Goal: Task Accomplishment & Management: Manage account settings

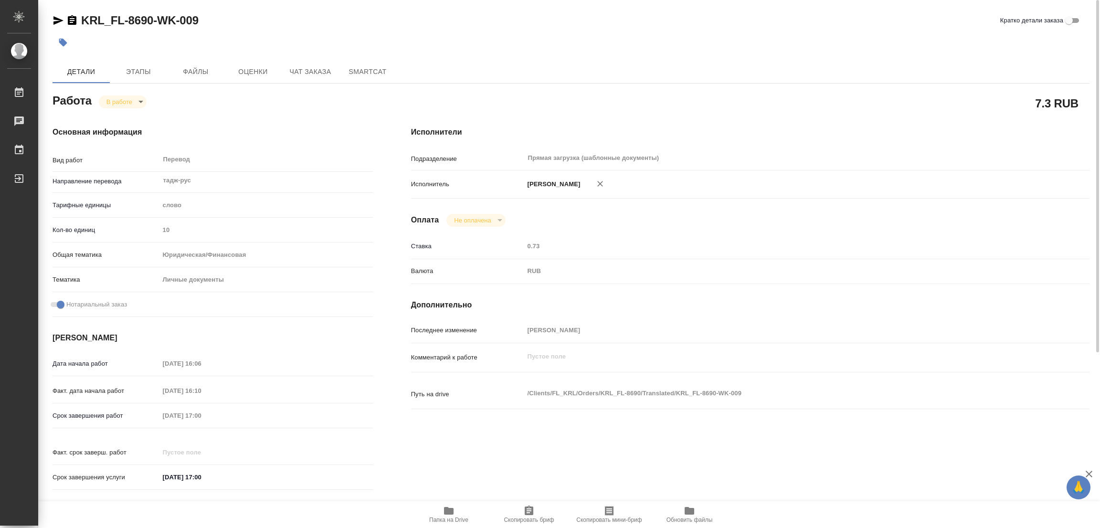
drag, startPoint x: 431, startPoint y: 462, endPoint x: 453, endPoint y: 375, distance: 89.9
click at [426, 454] on div "Исполнители Подразделение Прямая загрузка (шаблонные документы) ​ Исполнитель […" at bounding box center [750, 311] width 716 height 408
click at [165, 47] on div at bounding box center [397, 42] width 691 height 21
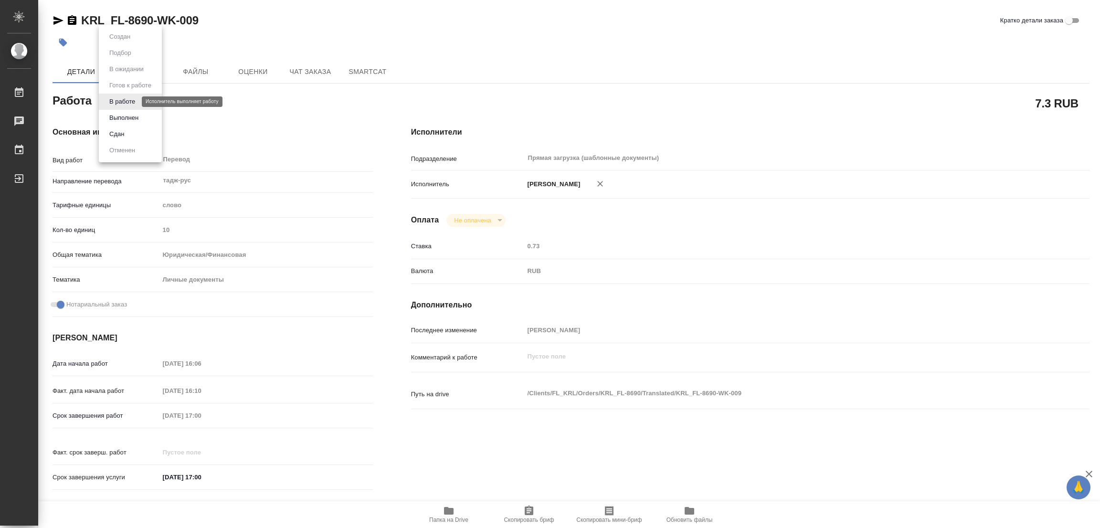
click at [113, 100] on body "🙏 .cls-1 fill:#fff; AWATERA Popova Galina Работы 0 Чаты График Выйти KRL_FL-869…" at bounding box center [550, 264] width 1100 height 528
click at [125, 120] on button "Выполнен" at bounding box center [123, 118] width 35 height 10
click at [62, 38] on icon "button" at bounding box center [63, 43] width 10 height 10
type textarea "x"
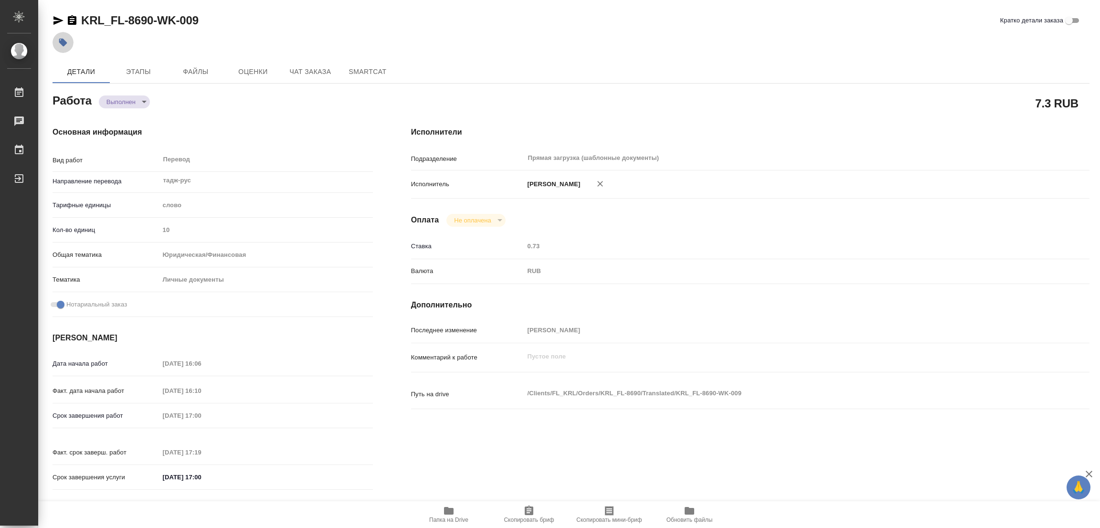
type textarea "x"
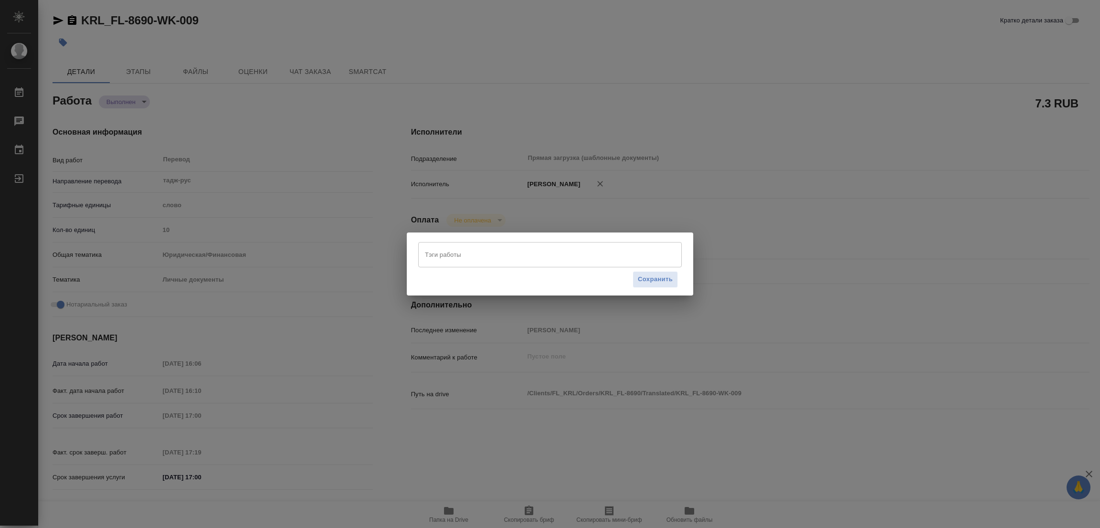
type textarea "x"
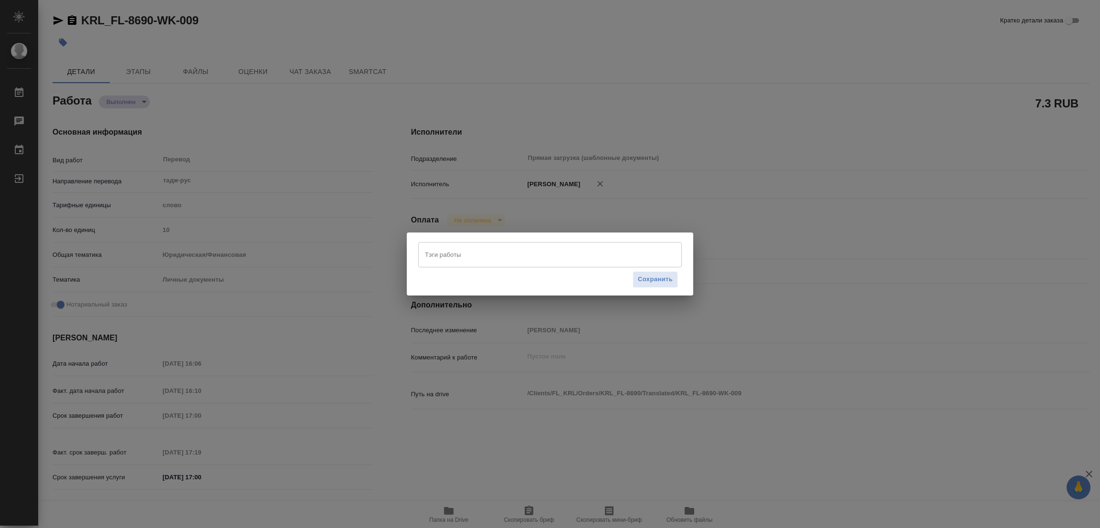
type textarea "x"
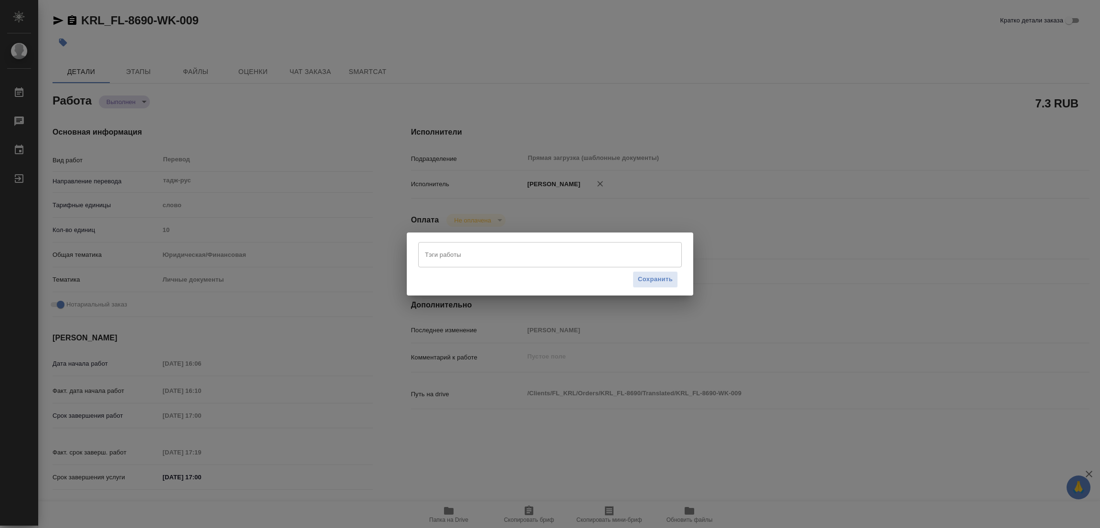
click at [470, 254] on input "Тэги работы" at bounding box center [540, 254] width 237 height 16
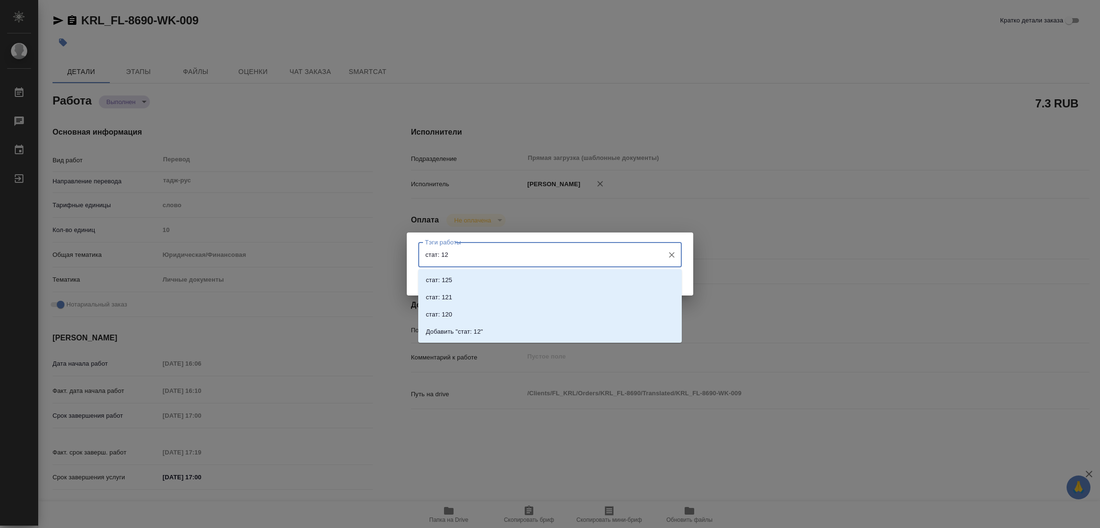
type input "стат: 125"
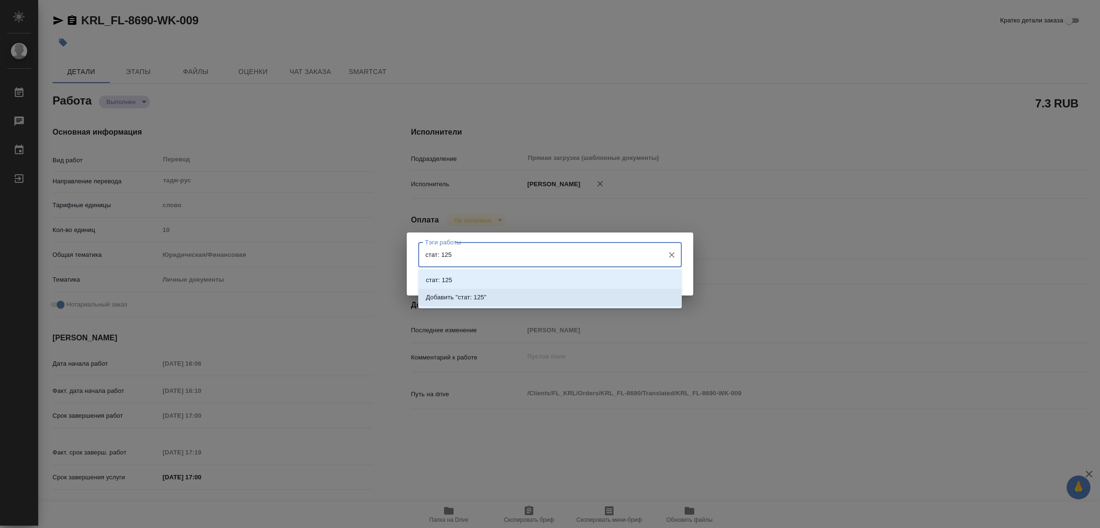
click at [468, 294] on p "Добавить "стат: 125"" at bounding box center [456, 298] width 61 height 10
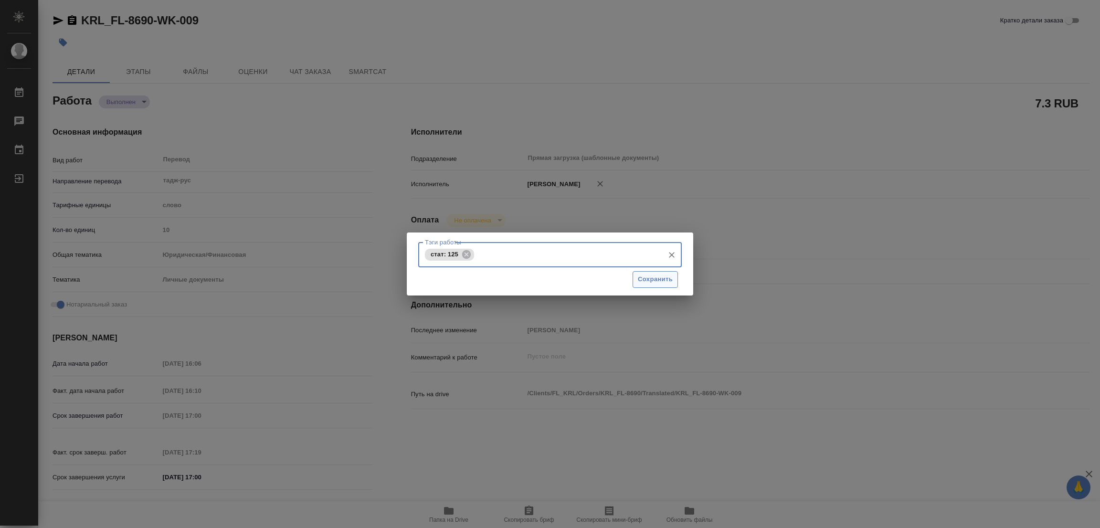
click at [652, 281] on span "Сохранить" at bounding box center [655, 279] width 35 height 11
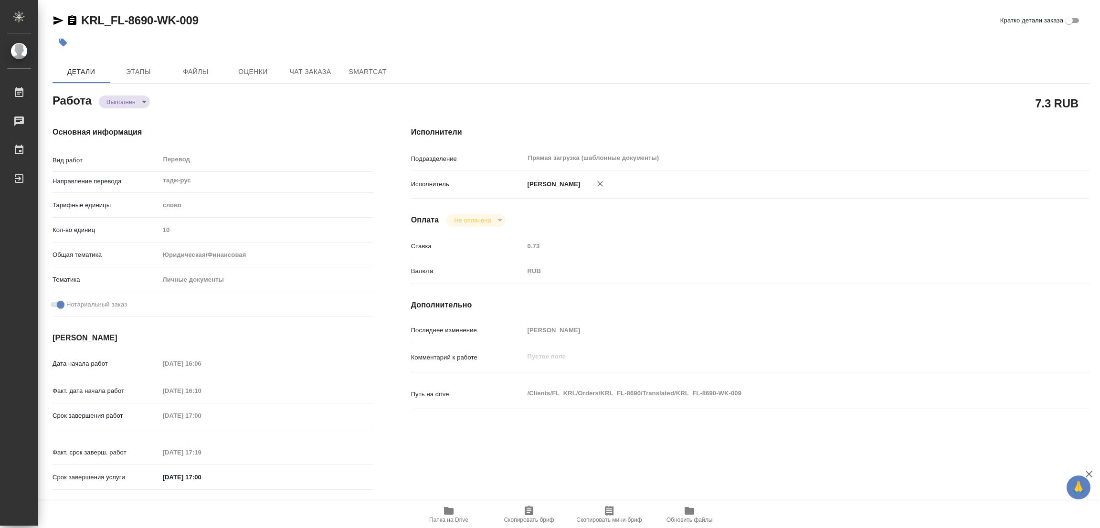
type textarea "x"
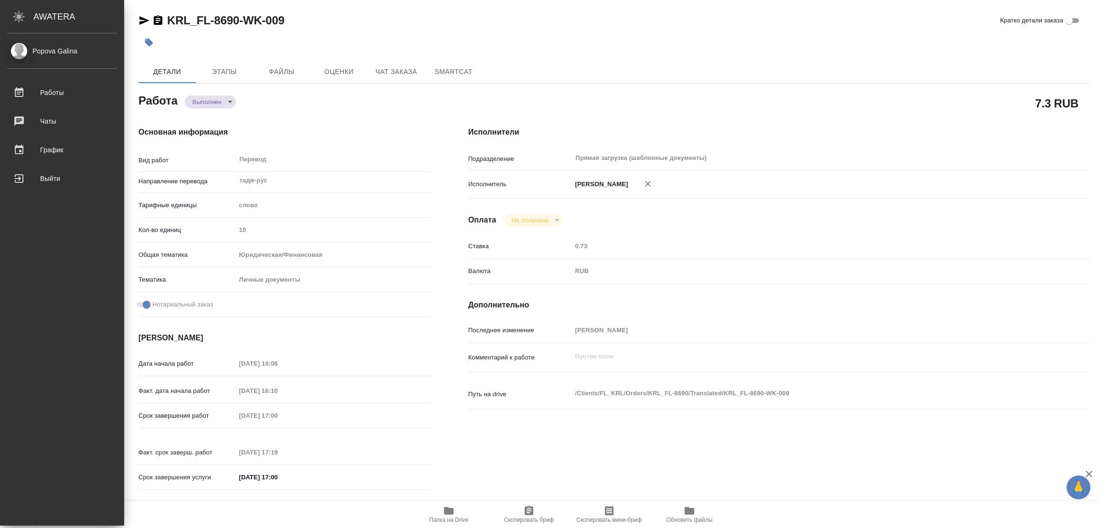
type input "completed"
type textarea "Перевод"
type textarea "x"
type input "тадж-рус"
type input "5a8b1489cc6b4906c91bfd90"
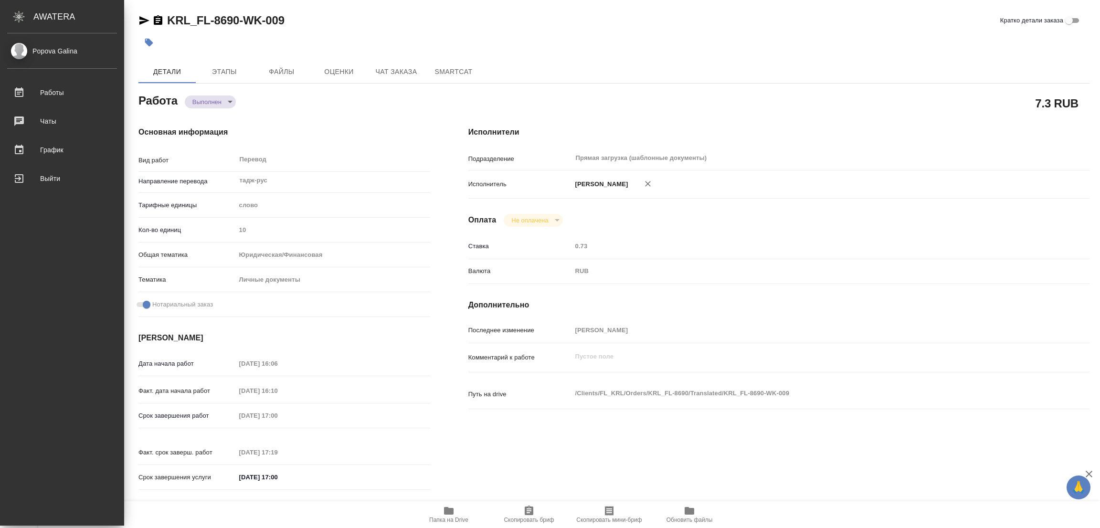
type input "10"
type input "yr-fn"
type input "5a8b8b956a9677013d343cfe"
checkbox input "true"
type input "10.09.2025 16:06"
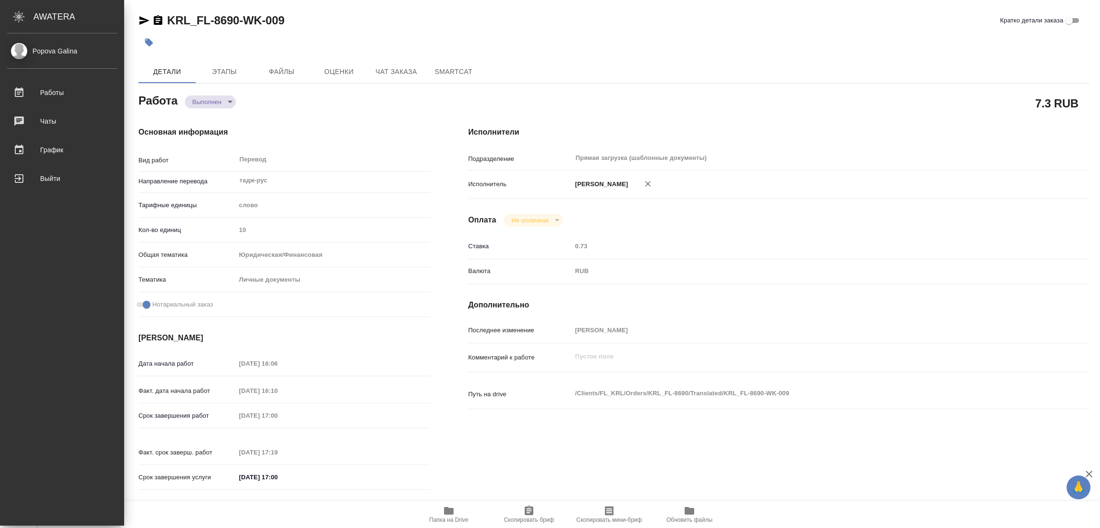
type input "10.09.2025 16:10"
type input "10.09.2025 17:00"
type input "10.09.2025 17:19"
type input "10.09.2025 17:00"
type input "Прямая загрузка (шаблонные документы)"
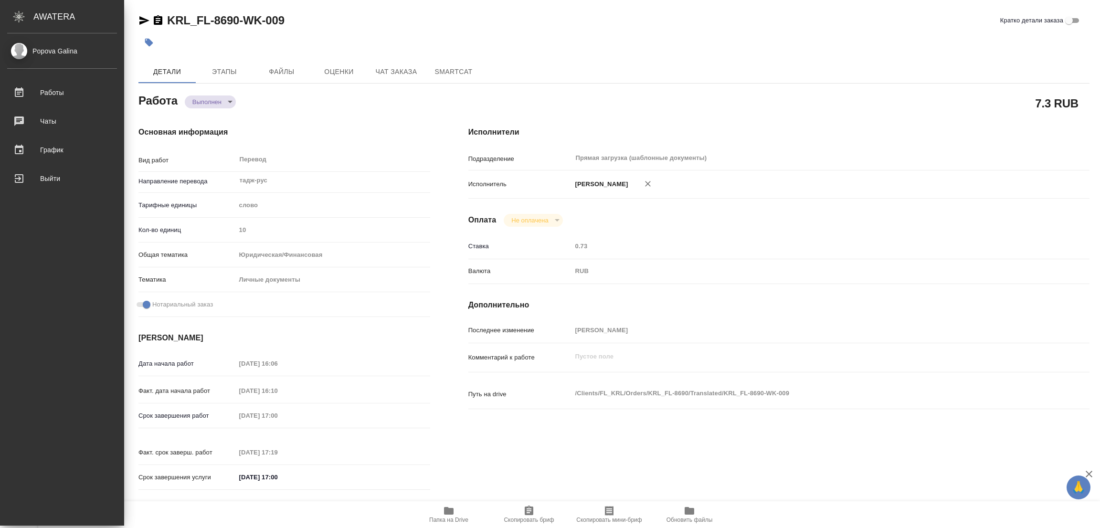
type input "notPayed"
type input "0.73"
type input "RUB"
type input "[PERSON_NAME]"
type textarea "x"
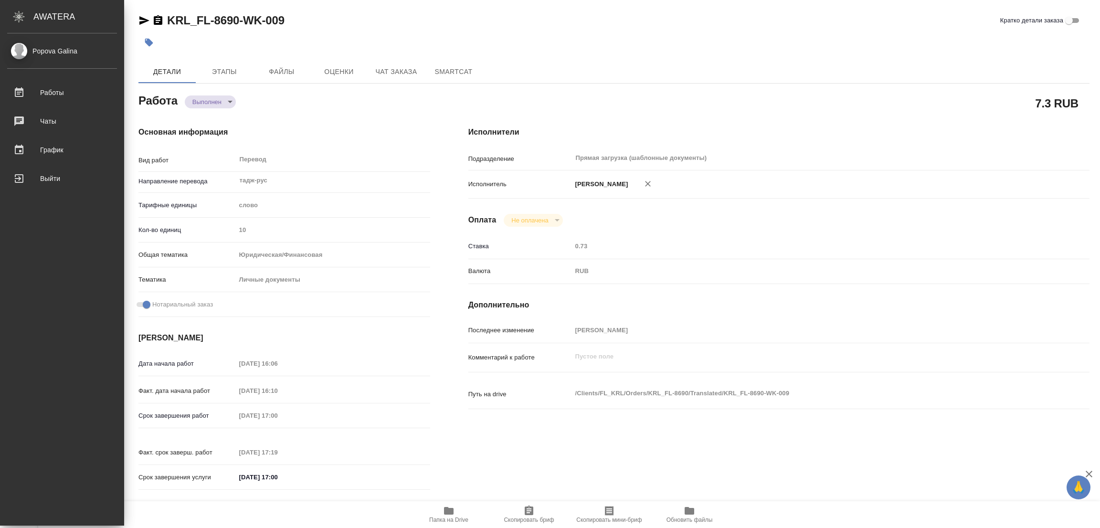
type textarea "/Clients/FL_KRL/Orders/KRL_FL-8690/Translated/KRL_FL-8690-WK-009"
type textarea "x"
type input "KRL_FL-8690"
type input "Перевод станд. срочный"
type input "Редактура, Корректура, Приёмка по качеству, Перевод, Постредактура машинного пе…"
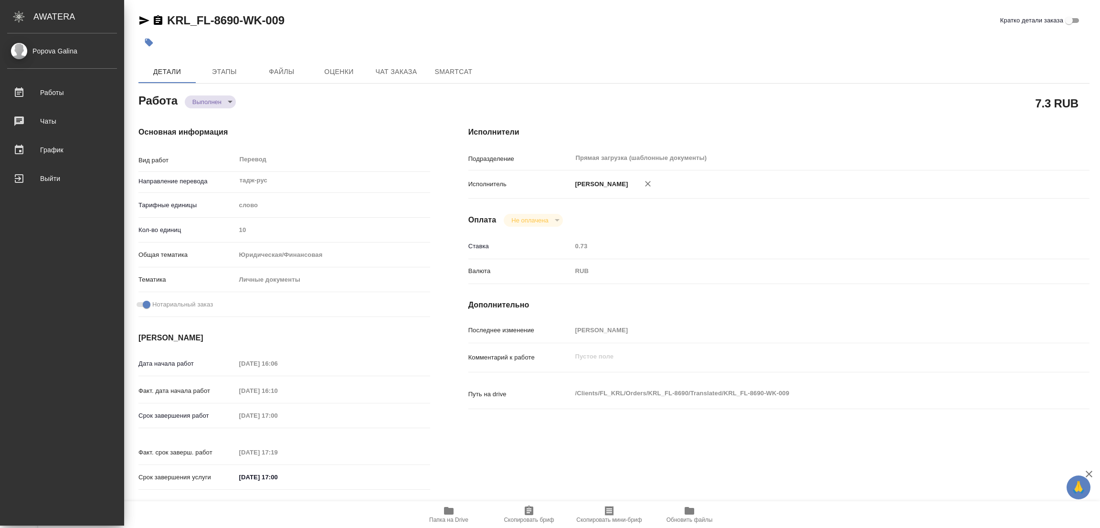
type input "Касымов Тимур"
type input "/Clients/FL_KRL/Orders/KRL_FL-8690"
type textarea "x"
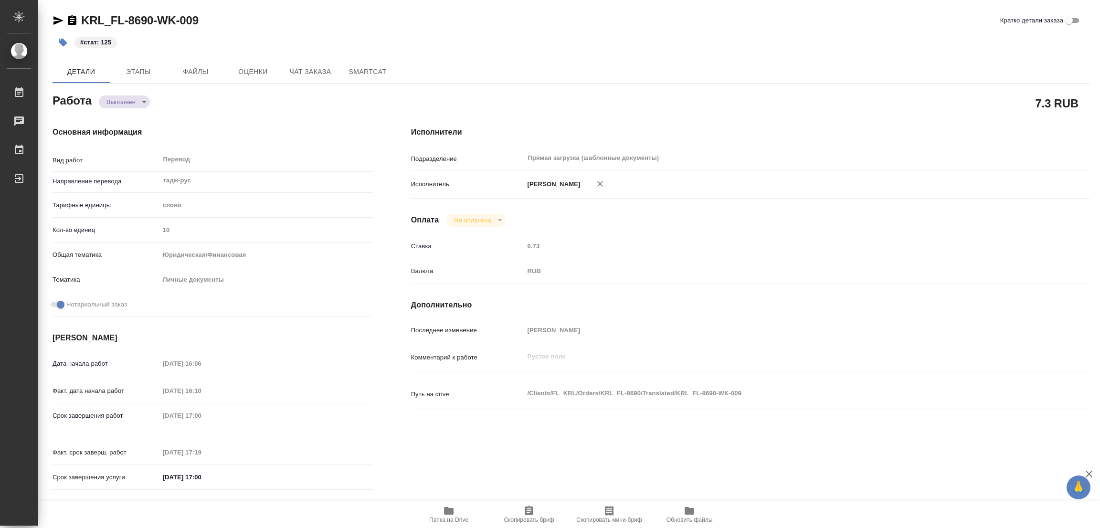
type textarea "x"
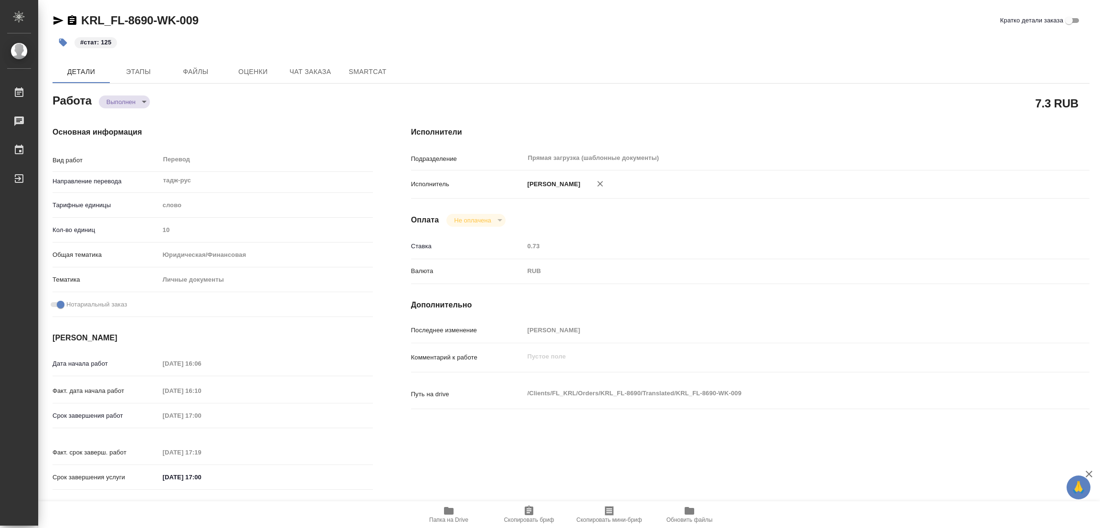
type textarea "x"
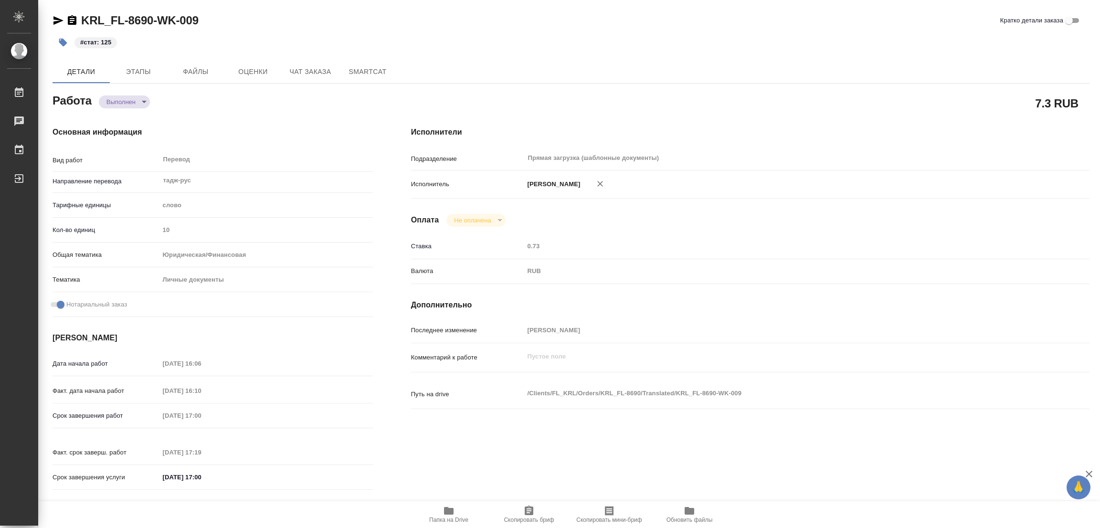
type textarea "x"
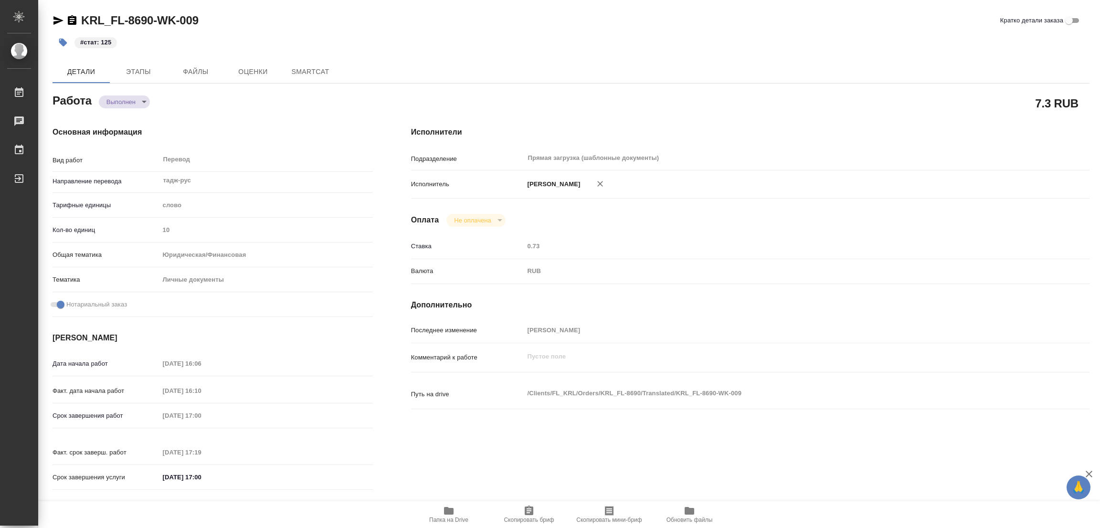
type textarea "x"
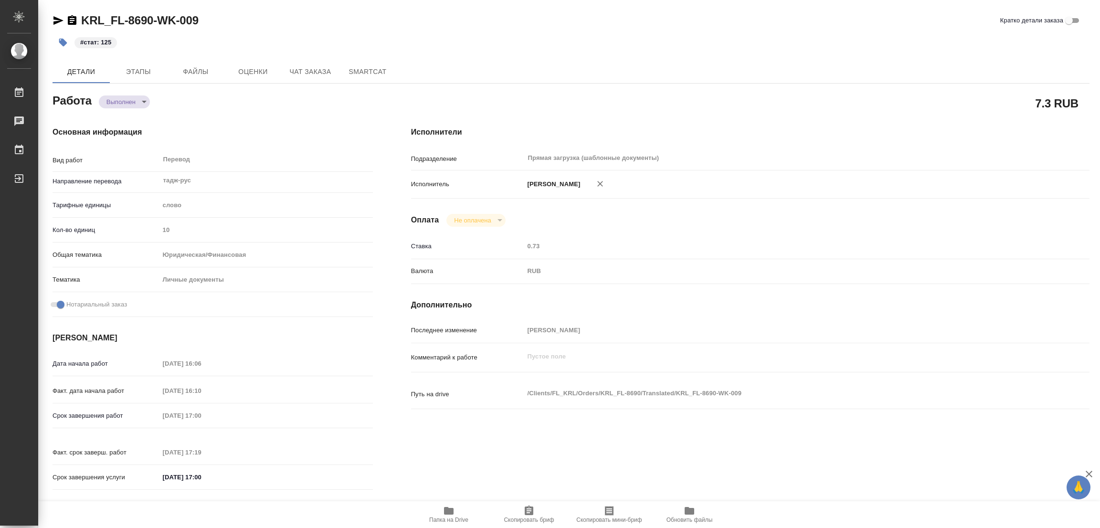
type textarea "x"
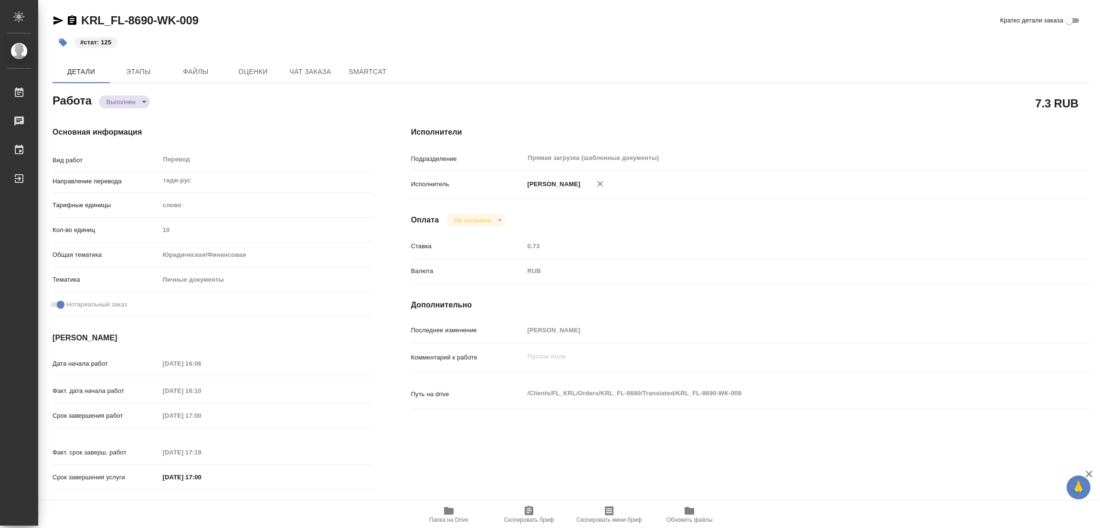
type textarea "x"
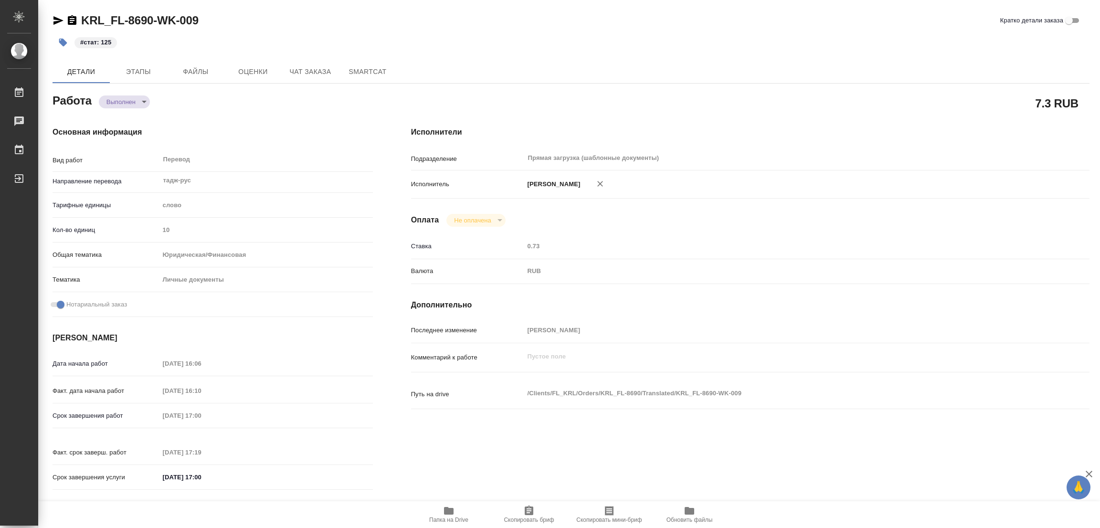
type textarea "x"
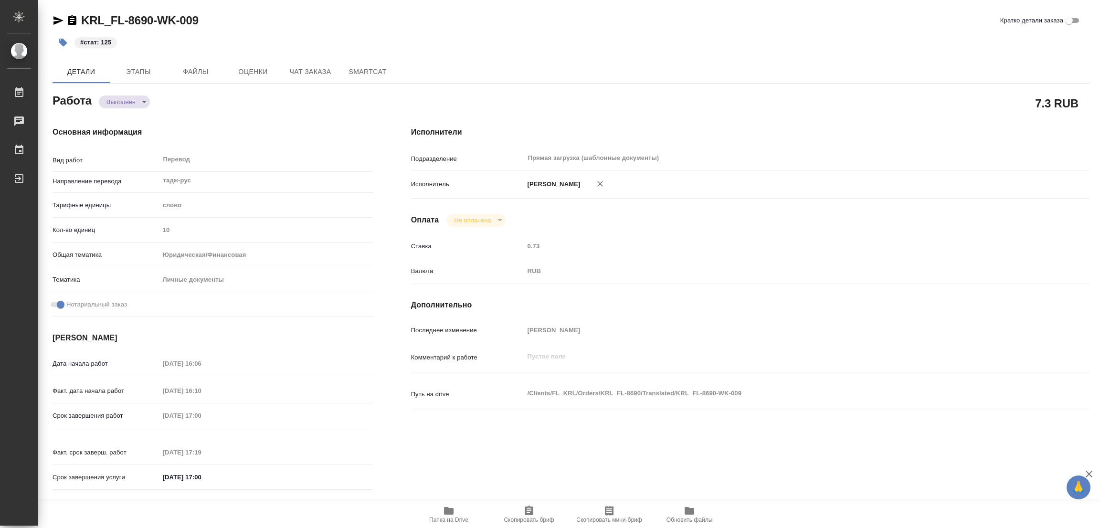
type textarea "x"
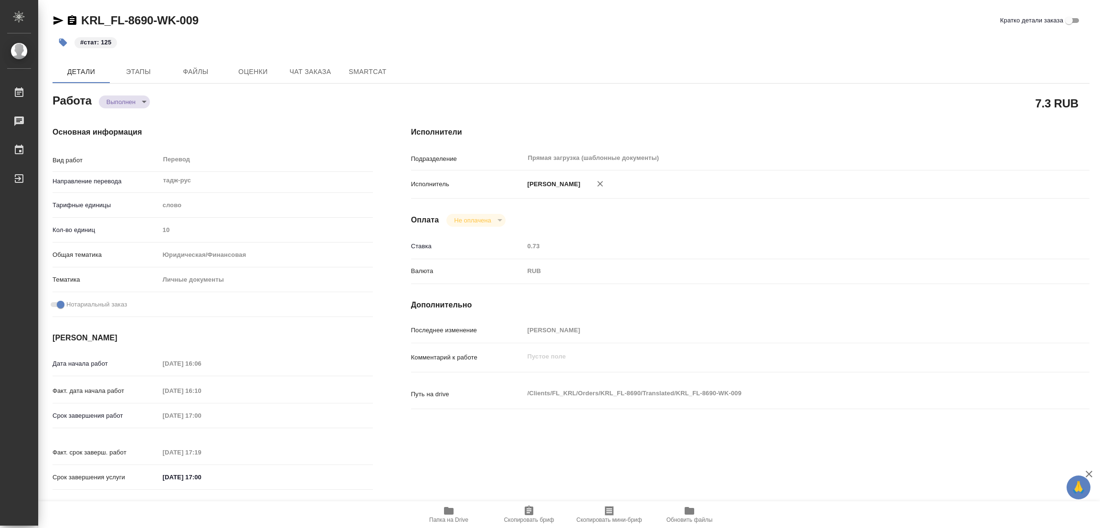
type textarea "x"
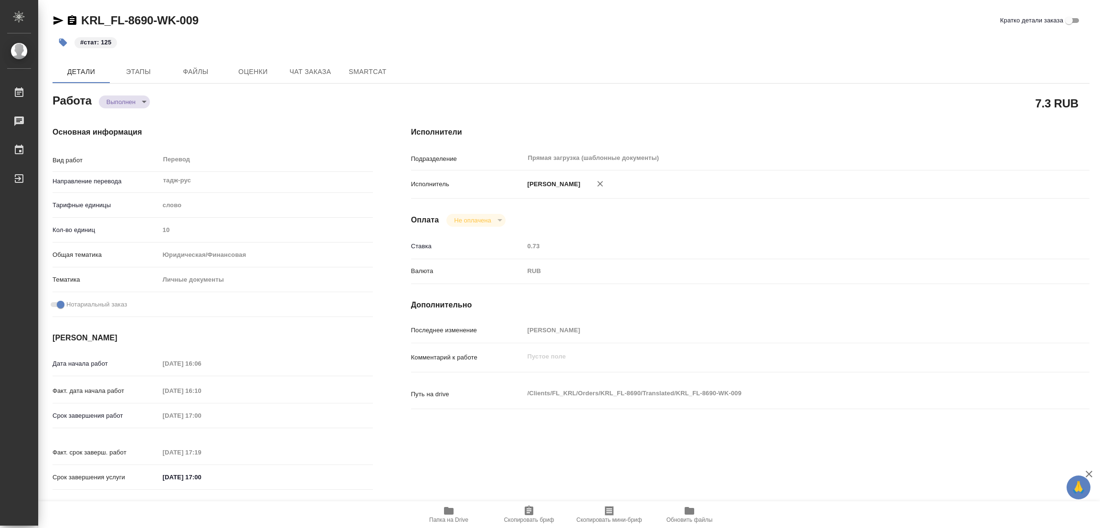
type textarea "x"
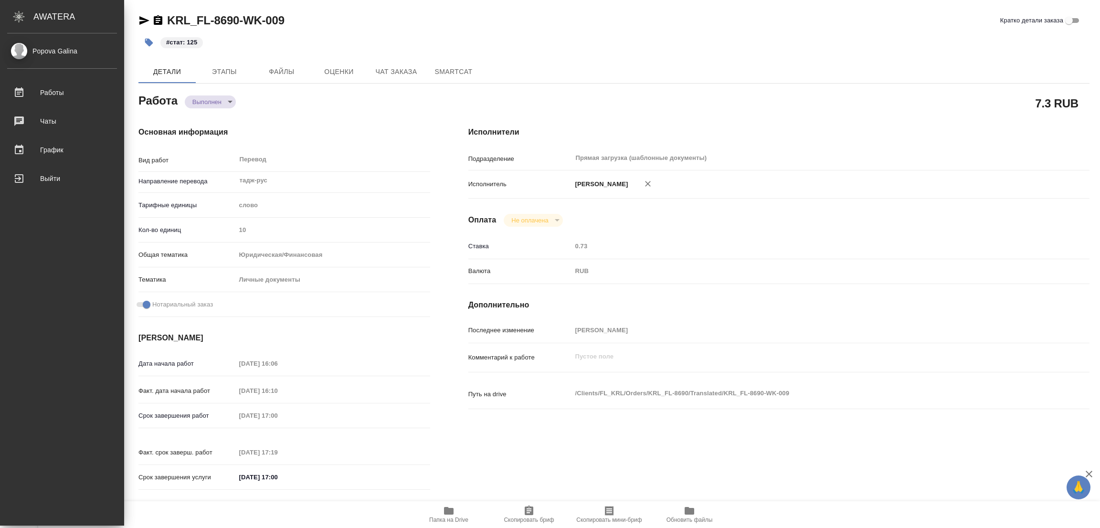
type textarea "x"
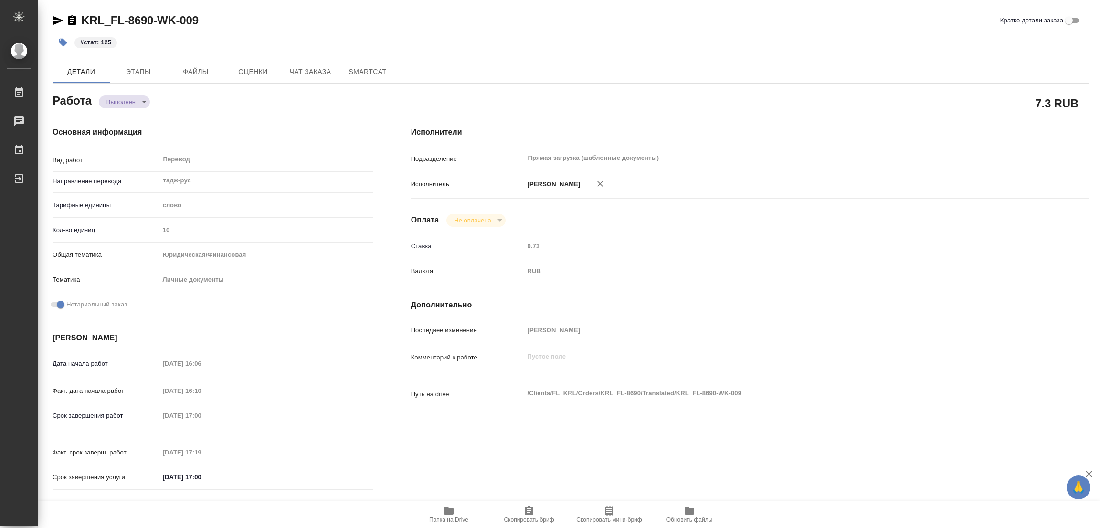
click at [237, 20] on div "KRL_FL-8690-WK-009 Кратко детали заказа" at bounding box center [570, 20] width 1037 height 15
drag, startPoint x: 81, startPoint y: 16, endPoint x: 164, endPoint y: 24, distance: 83.5
click at [164, 24] on div "C3_MEDK-2116-WK-003 Кратко детали заказа Детали Этапы Файлы Оценки Чат заказа S…" at bounding box center [570, 400] width 1047 height 801
copy link "C3_MEDK-2116"
drag, startPoint x: 524, startPoint y: 514, endPoint x: 503, endPoint y: 522, distance: 22.1
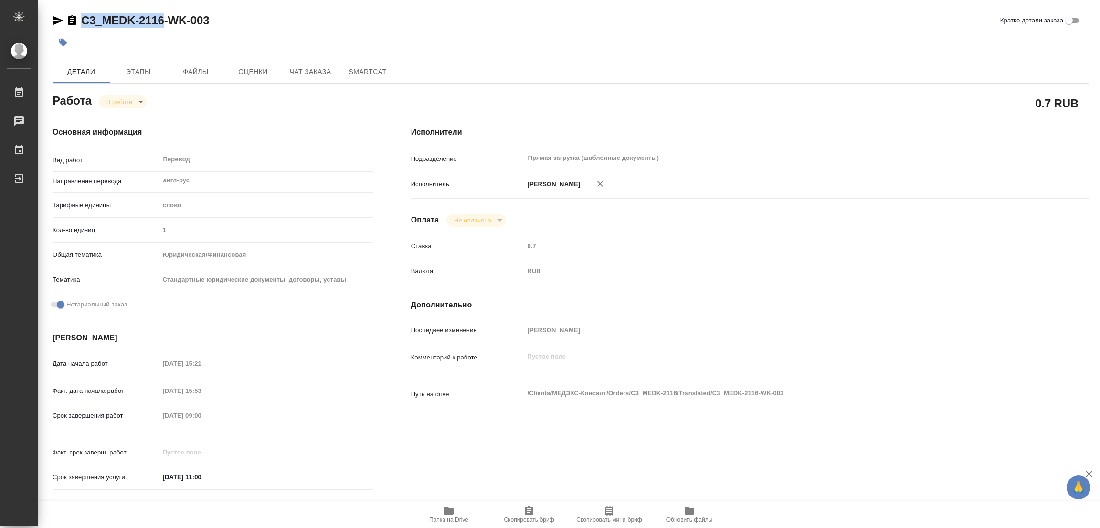
click at [524, 514] on icon "button" at bounding box center [528, 510] width 11 height 11
copy link "C3_MEDK-2116"
click at [140, 410] on div "Срок завершения работ 12.09.2025 09:00" at bounding box center [212, 415] width 320 height 17
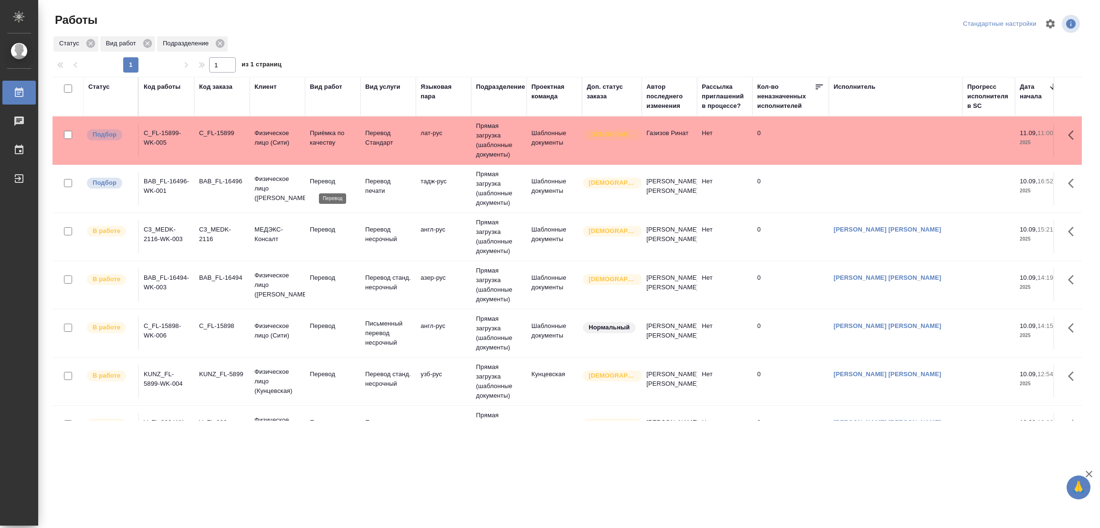
click at [324, 178] on p "Перевод" at bounding box center [333, 182] width 46 height 10
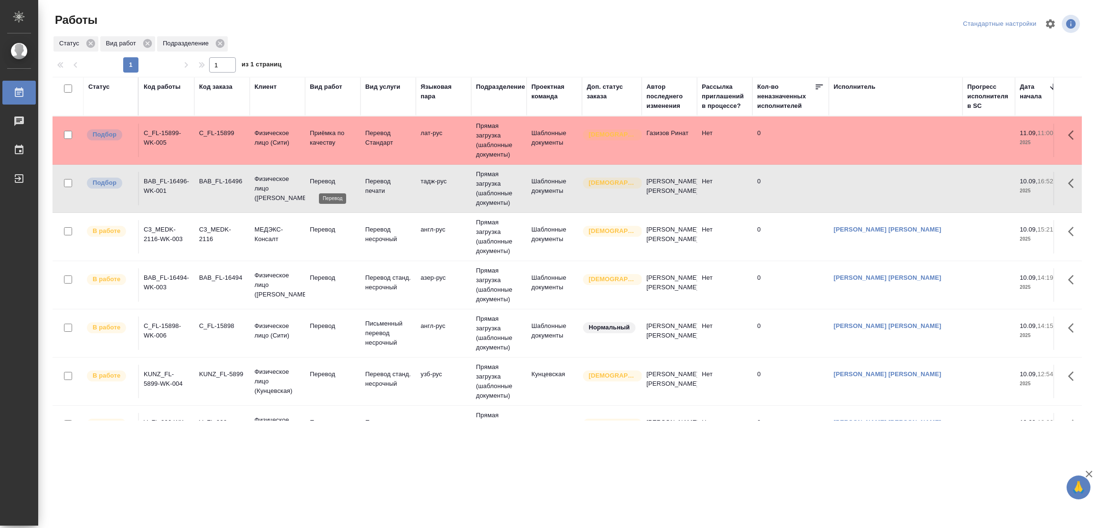
click at [324, 178] on p "Перевод" at bounding box center [333, 182] width 46 height 10
click at [506, 484] on div ".cls-1 fill:#fff; AWATERA Popova Galina Работы 0 Чаты График Выйти Работы Станд…" at bounding box center [550, 264] width 1100 height 528
click at [437, 465] on div ".cls-1 fill:#fff; AWATERA Popova Galina Работы 0 Чаты График Выйти Работы Станд…" at bounding box center [550, 264] width 1100 height 528
click at [766, 19] on div "Стандартные настройки" at bounding box center [913, 23] width 338 height 23
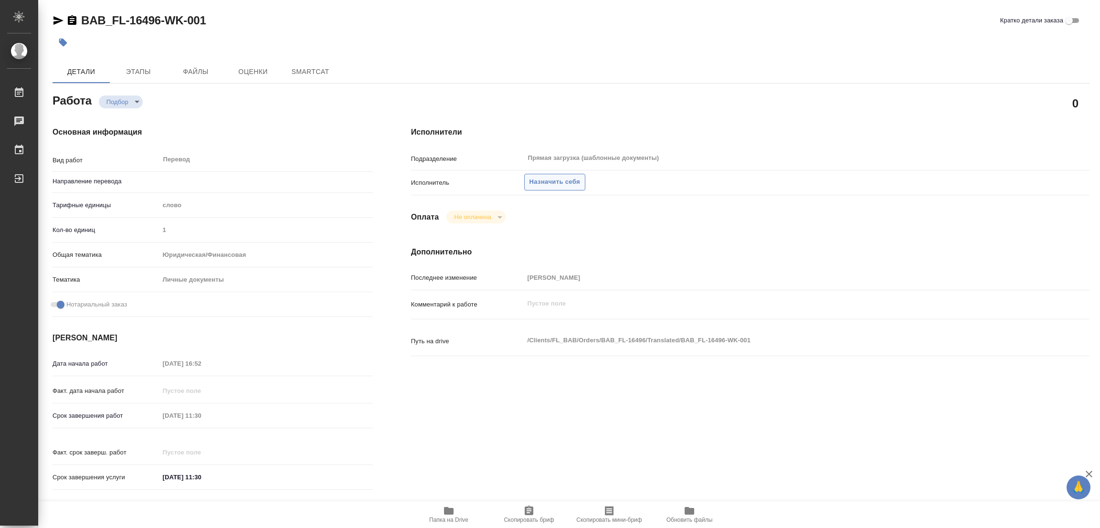
type textarea "x"
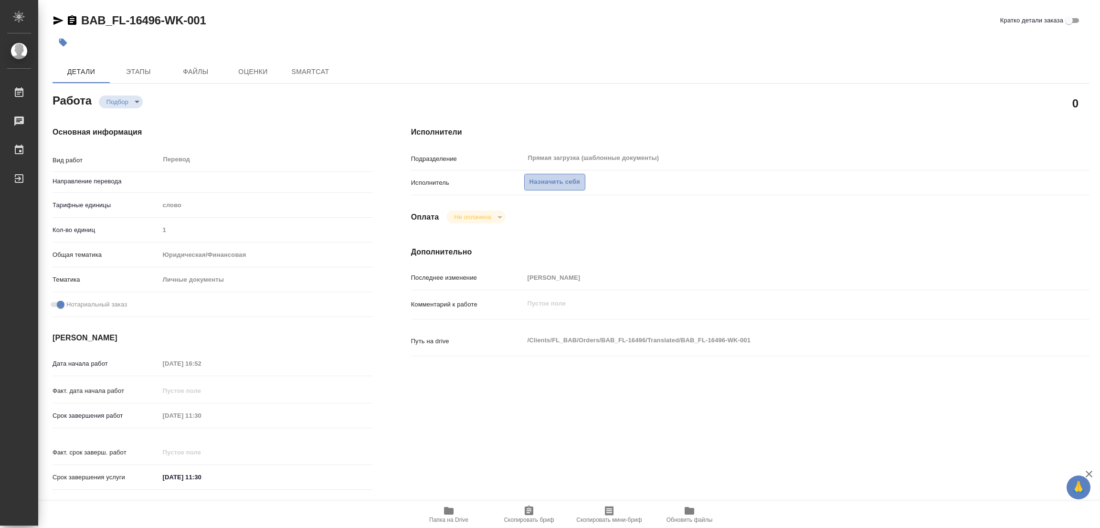
click at [548, 178] on span "Назначить себя" at bounding box center [554, 182] width 51 height 11
type textarea "x"
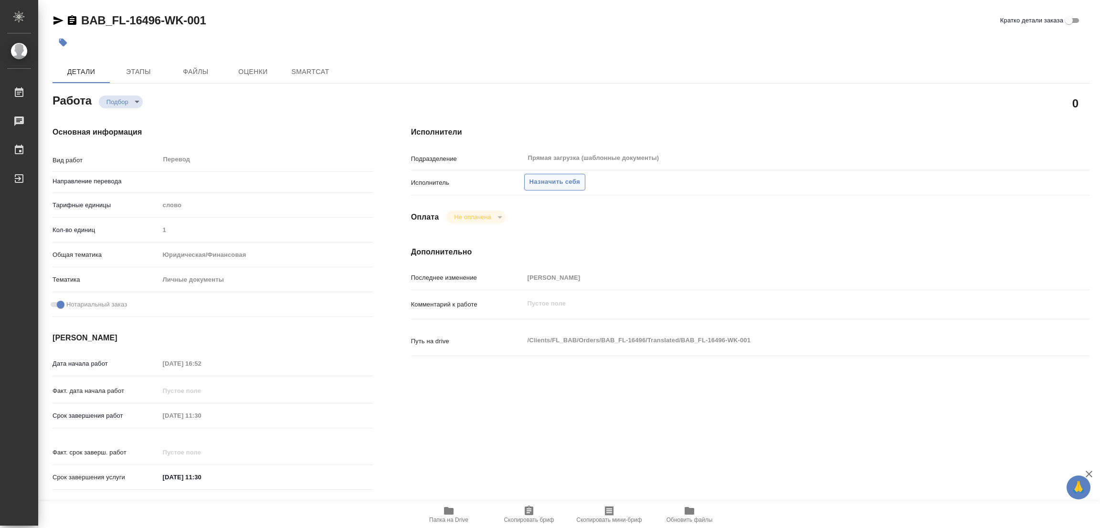
type textarea "x"
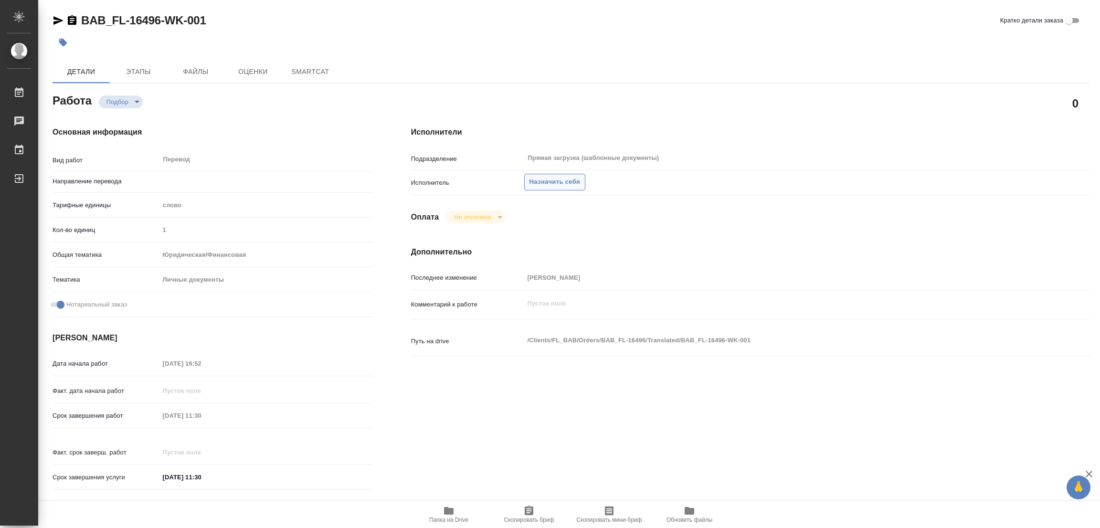
type textarea "x"
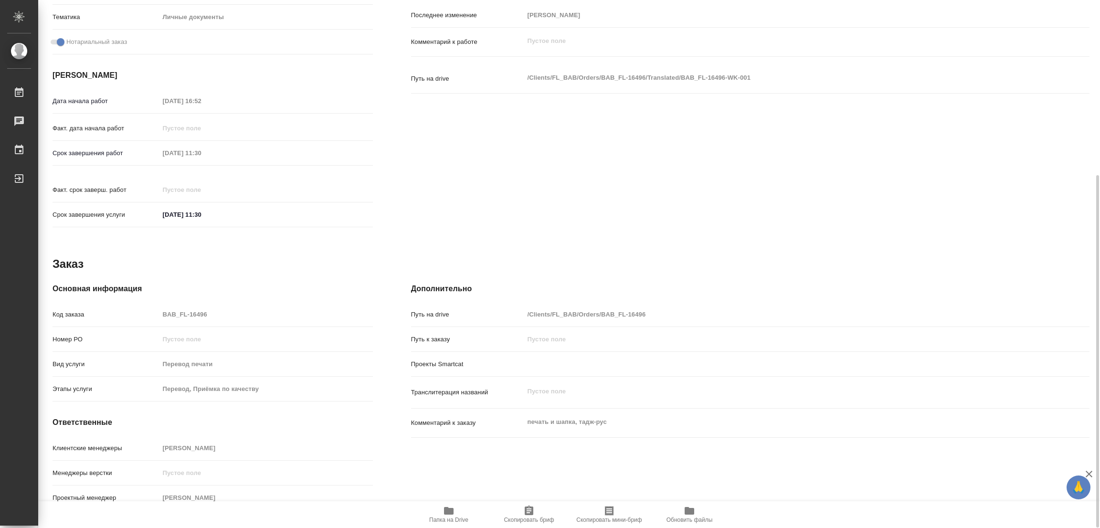
type textarea "x"
type input "тадж-рус"
type textarea "x"
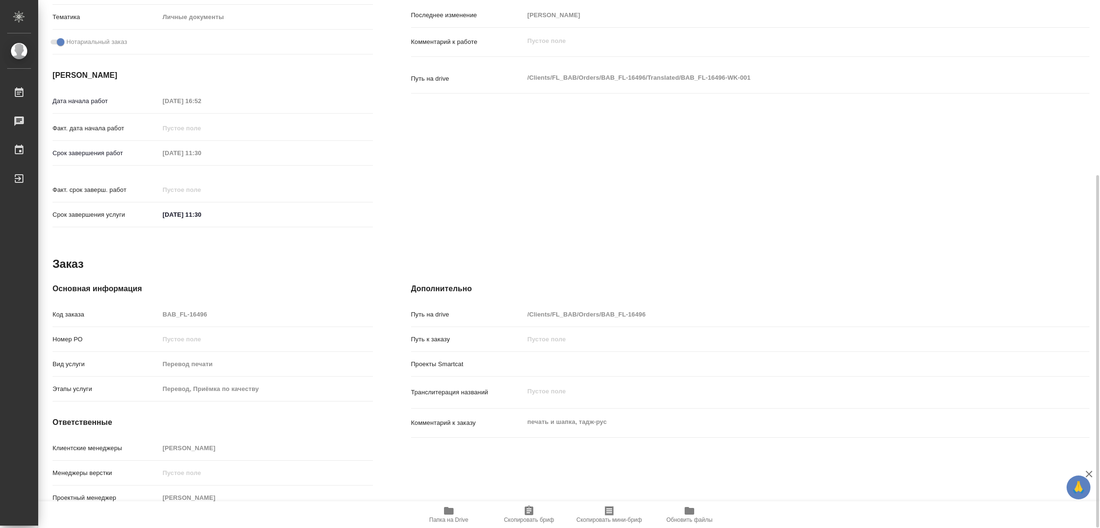
type textarea "x"
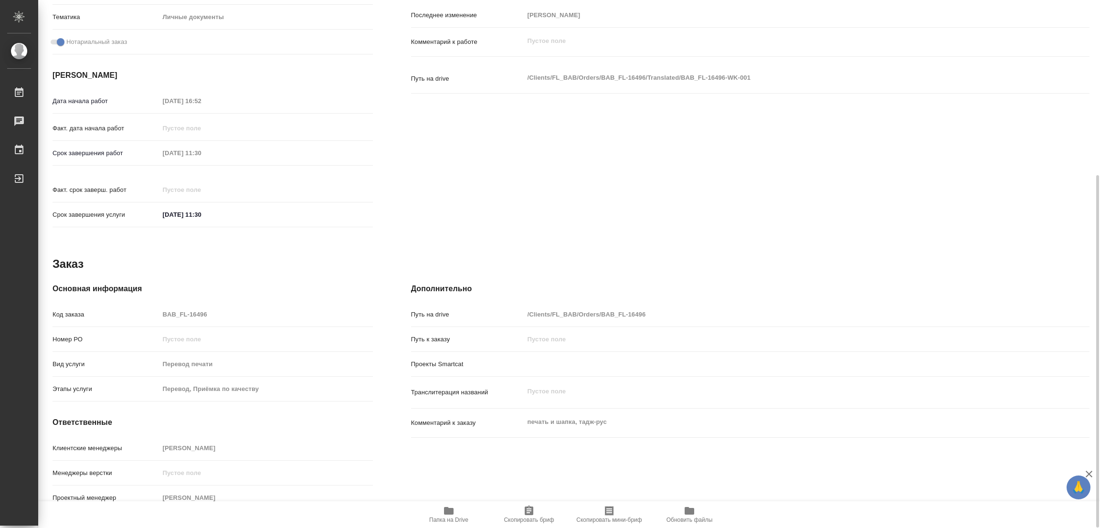
type textarea "x"
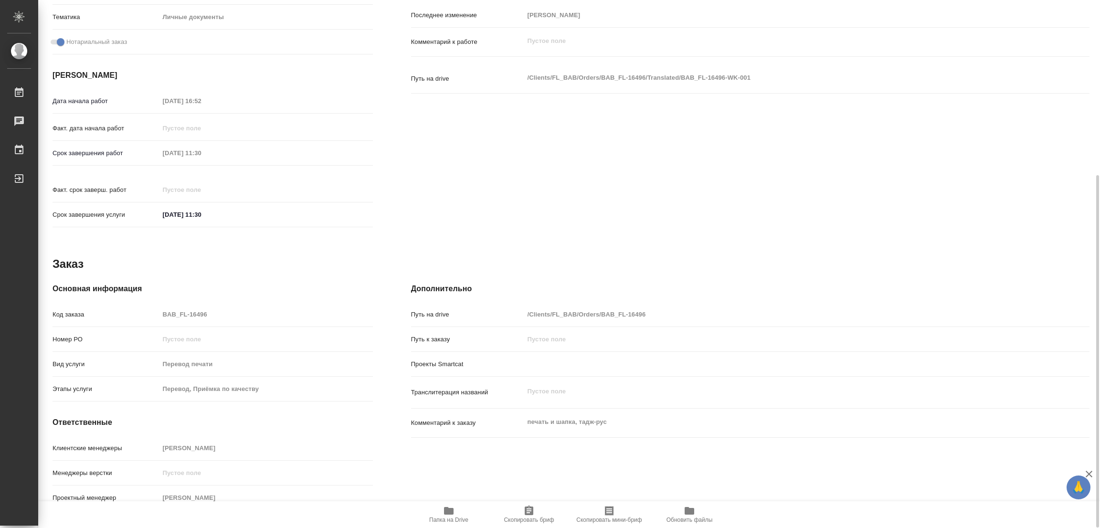
type textarea "x"
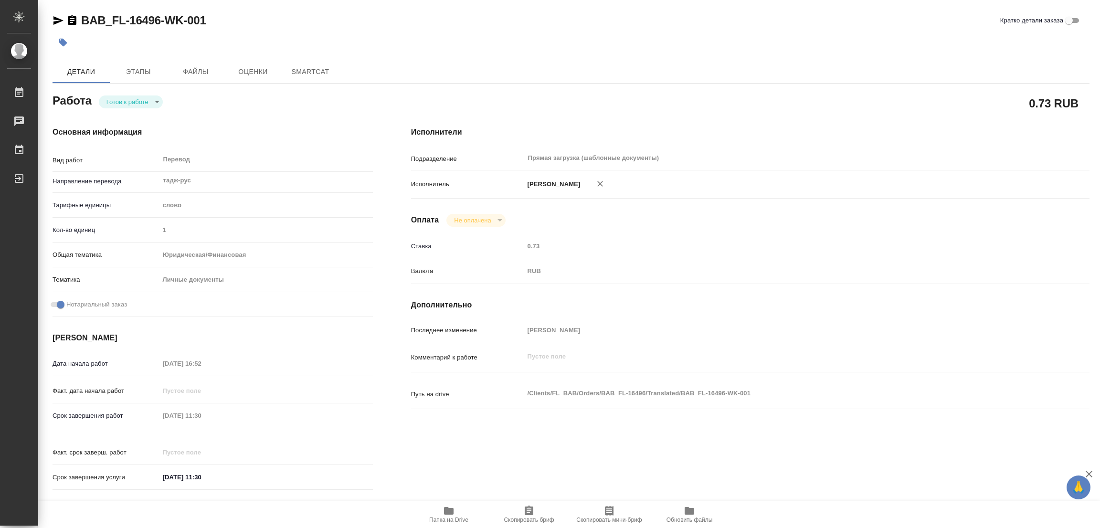
type textarea "x"
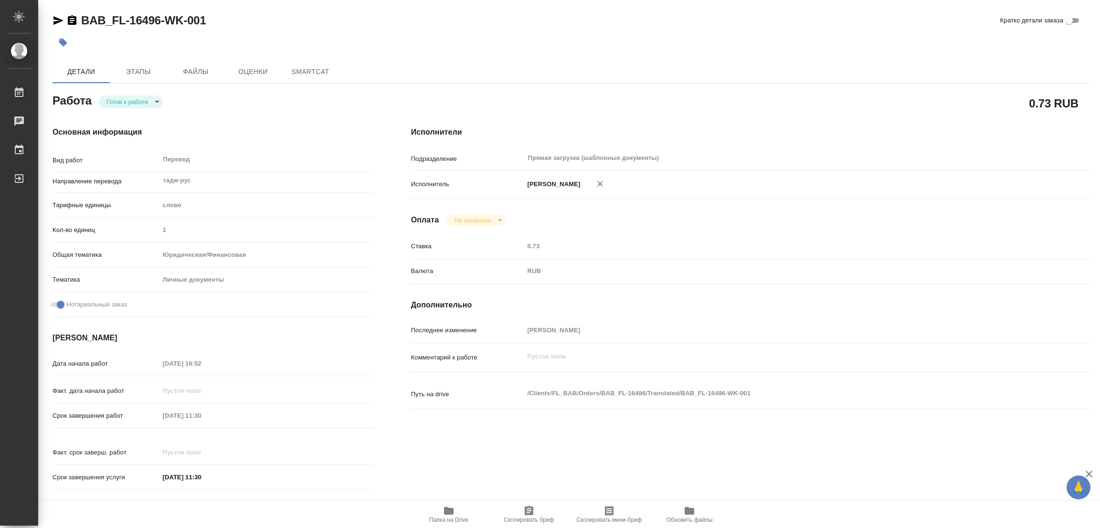
type textarea "x"
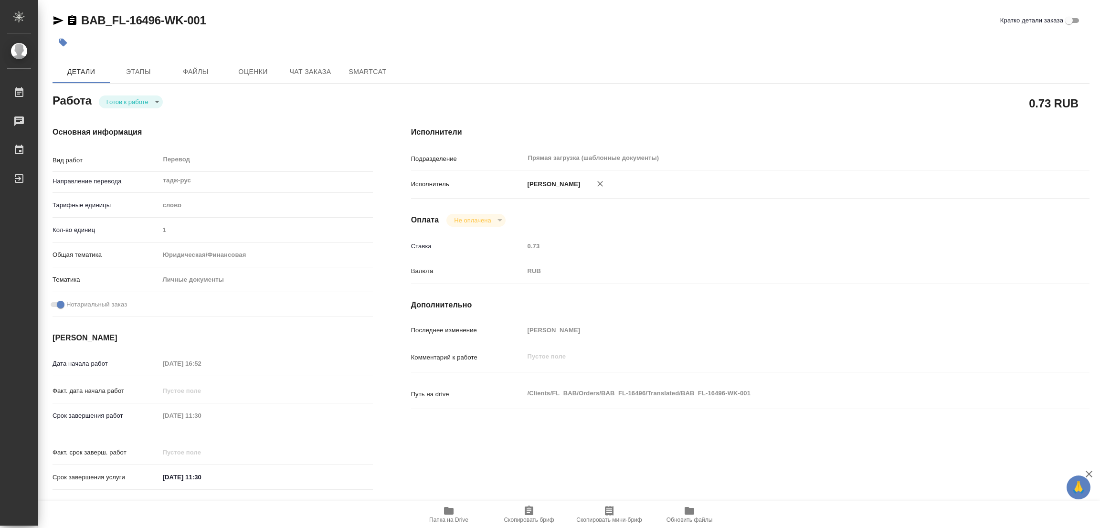
type textarea "x"
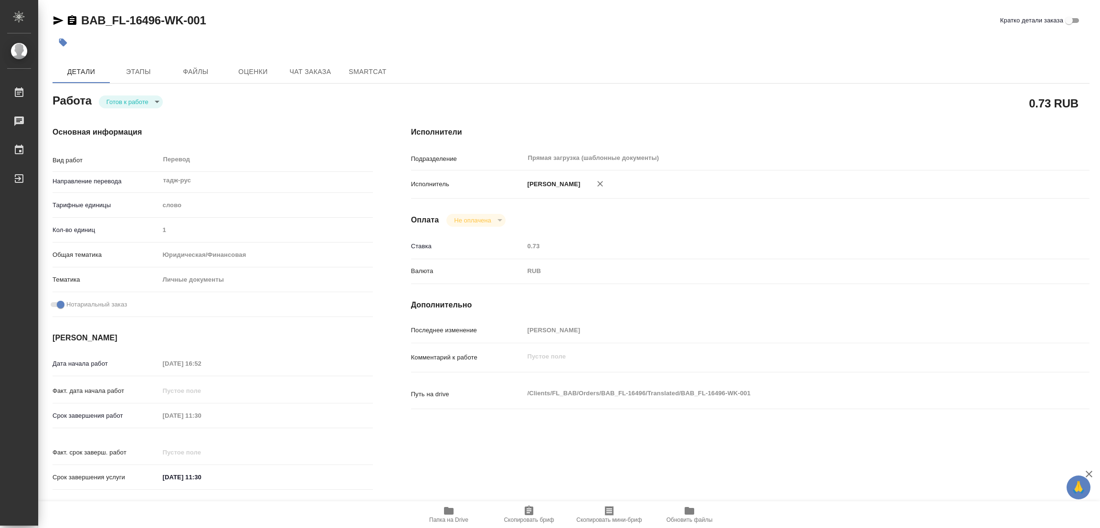
type textarea "x"
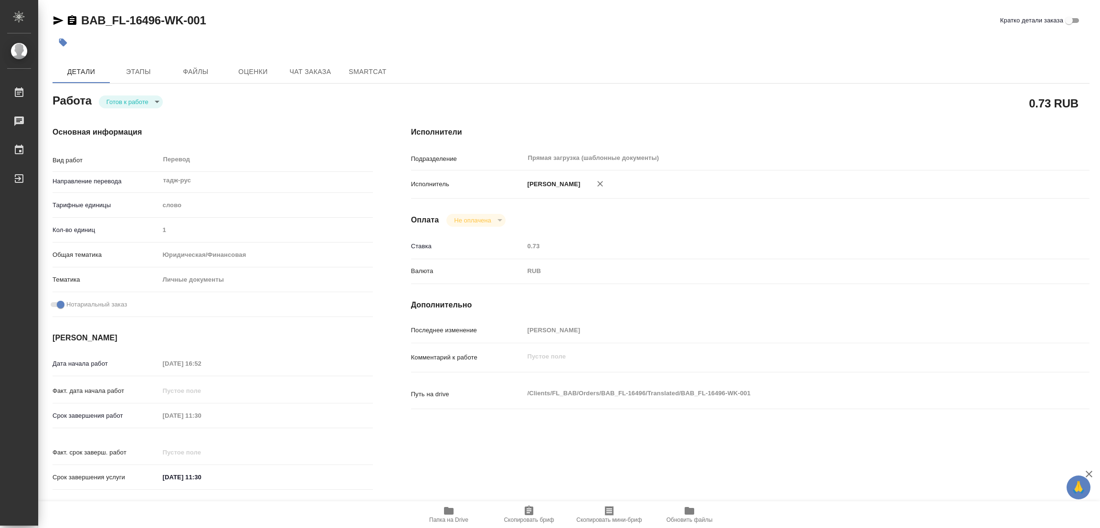
type textarea "x"
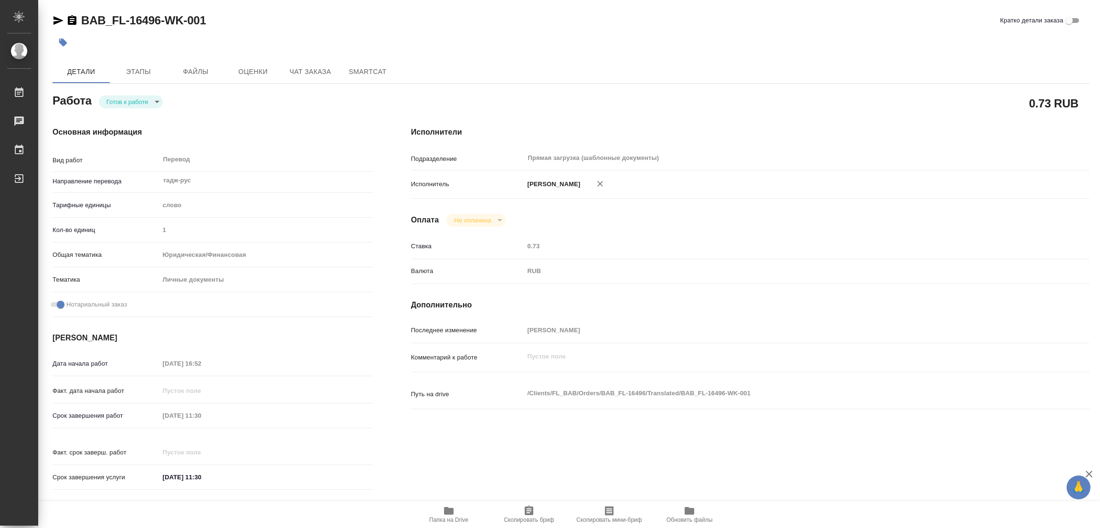
type textarea "x"
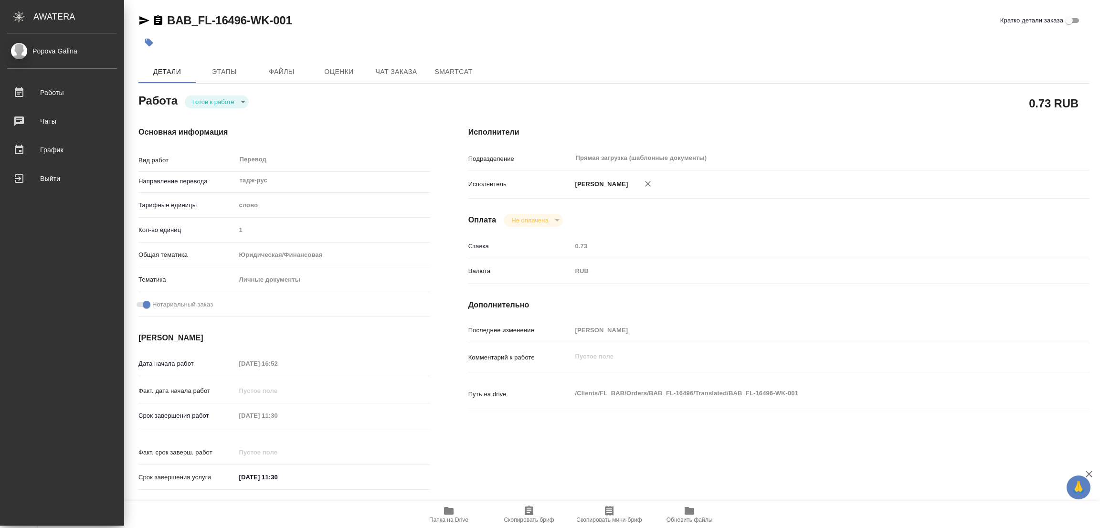
type textarea "x"
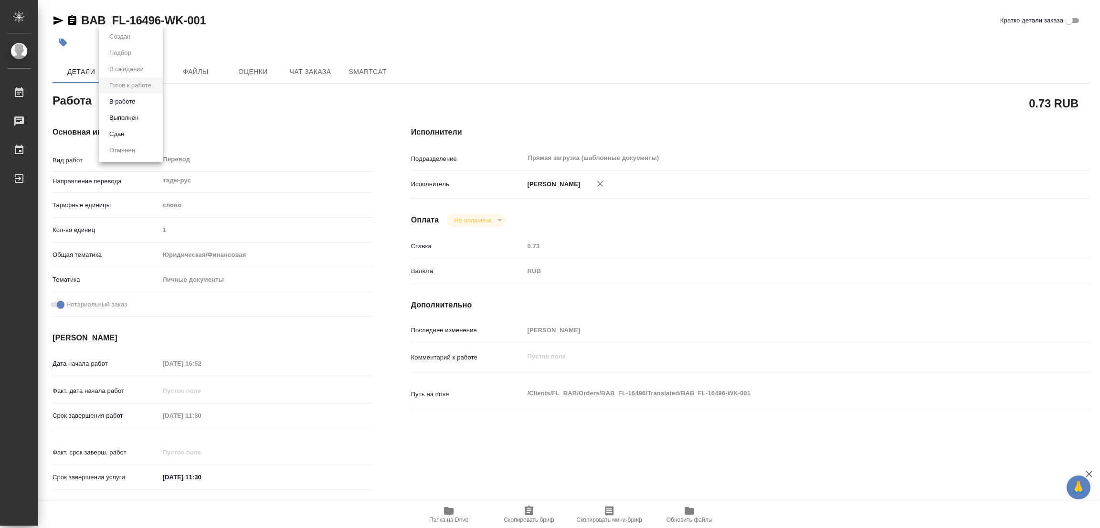
click at [128, 100] on body "🙏 .cls-1 fill:#fff; AWATERA [PERSON_NAME] Работы 0 Чаты График Выйти BAB_FL-164…" at bounding box center [550, 264] width 1100 height 528
click at [121, 101] on button "В работе" at bounding box center [121, 101] width 31 height 10
type textarea "x"
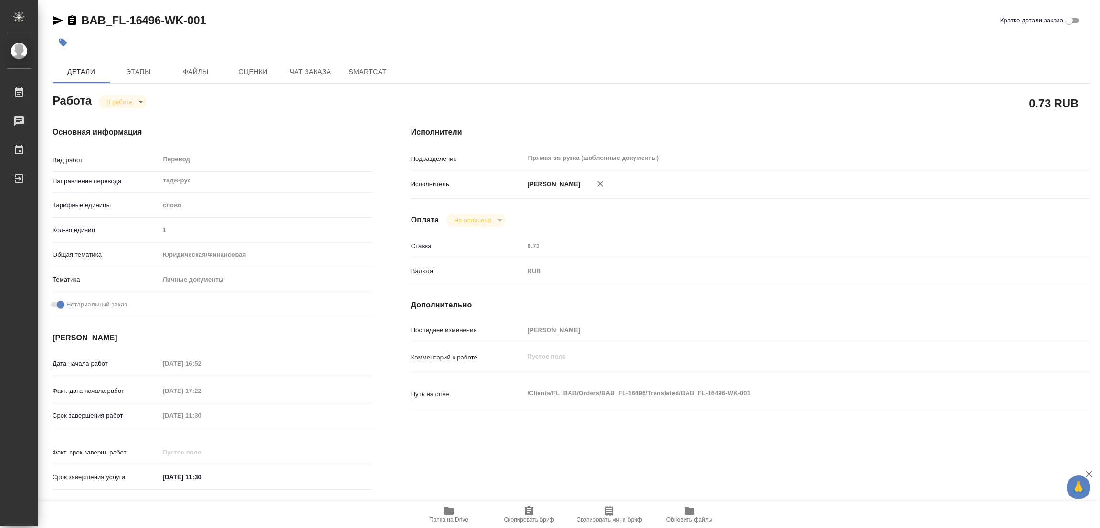
type textarea "x"
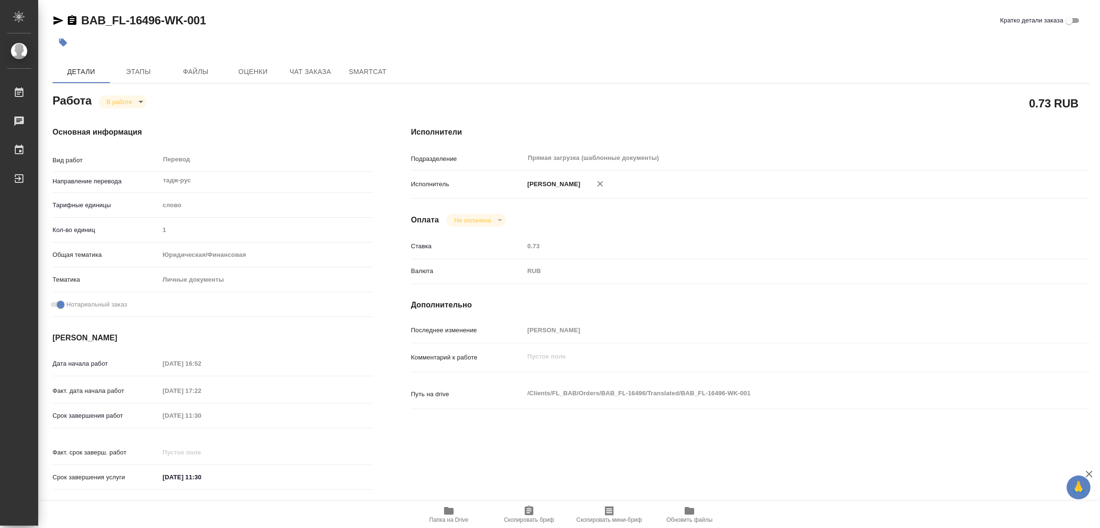
type textarea "x"
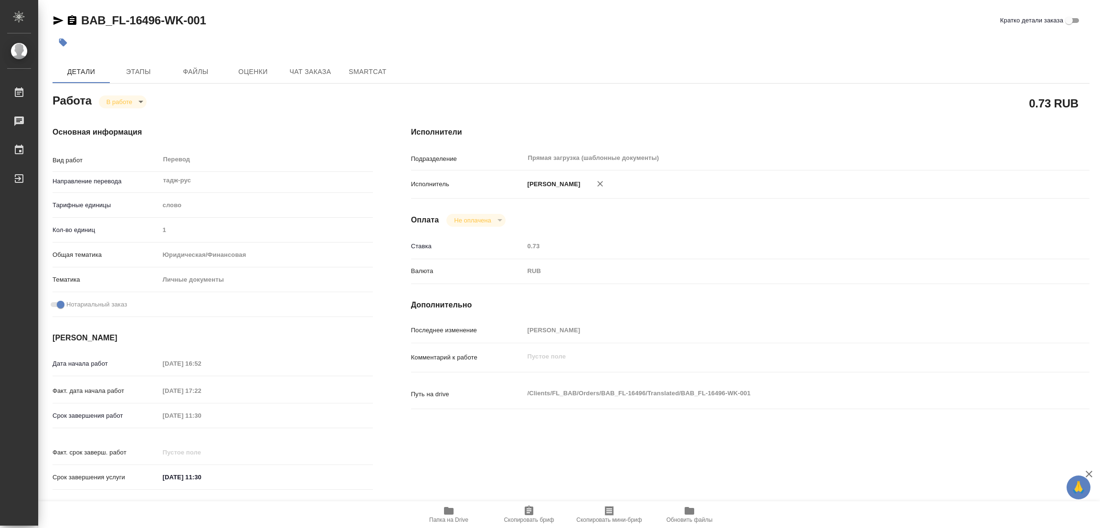
type textarea "x"
click at [446, 514] on icon "button" at bounding box center [449, 511] width 10 height 8
drag, startPoint x: 82, startPoint y: 7, endPoint x: 159, endPoint y: 31, distance: 81.4
click at [159, 31] on div "BAB_FL-16496-WK-001 Кратко детали заказа Детали Этапы Файлы Оценки Чат заказа S…" at bounding box center [570, 400] width 1047 height 801
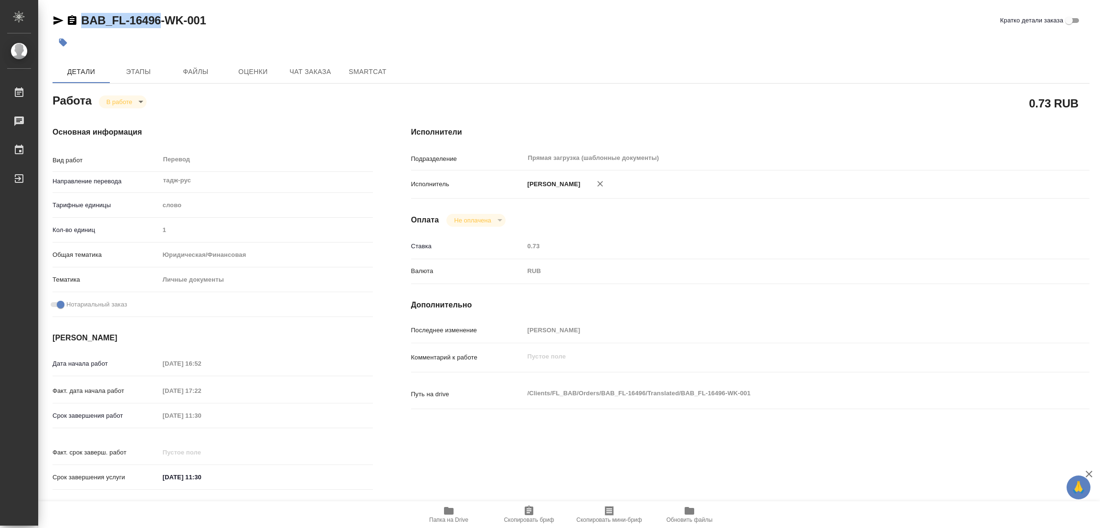
copy link "BAB_FL-16496"
click at [542, 510] on span "Скопировать бриф" at bounding box center [528, 514] width 69 height 18
copy link "BAB_FL-16496"
click at [594, 21] on div "BAB_FL-16496-WK-001 Кратко детали заказа" at bounding box center [570, 20] width 1037 height 15
